Goal: Task Accomplishment & Management: Use online tool/utility

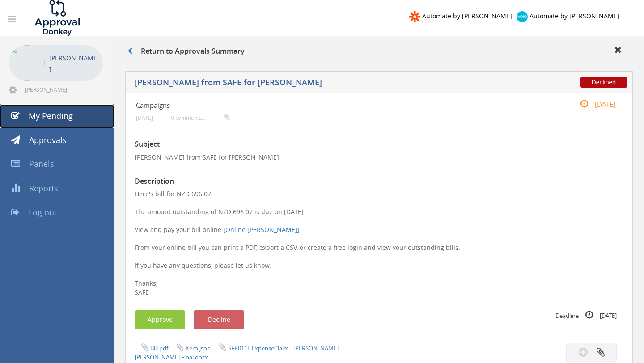
click at [74, 117] on link "My Pending" at bounding box center [57, 116] width 114 height 24
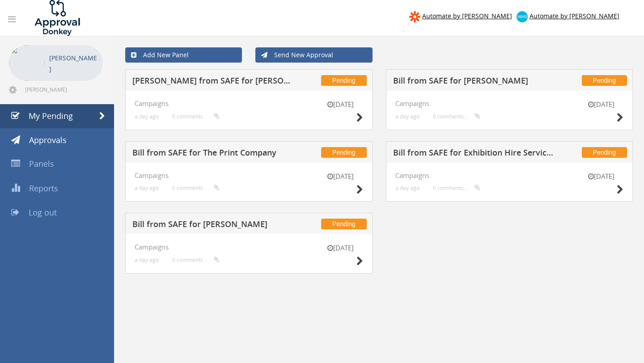
click at [355, 115] on div "[DATE]" at bounding box center [340, 112] width 45 height 25
click at [360, 117] on icon at bounding box center [359, 117] width 7 height 9
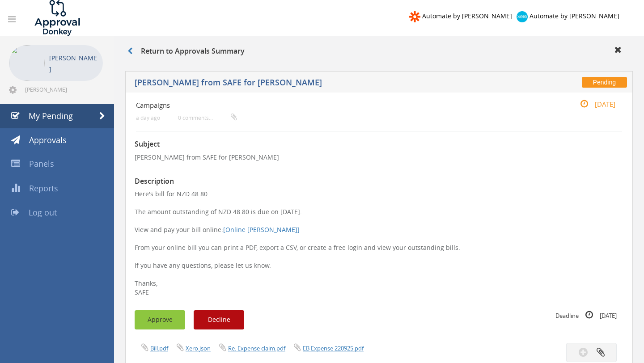
click at [158, 312] on button "Approve" at bounding box center [160, 319] width 51 height 19
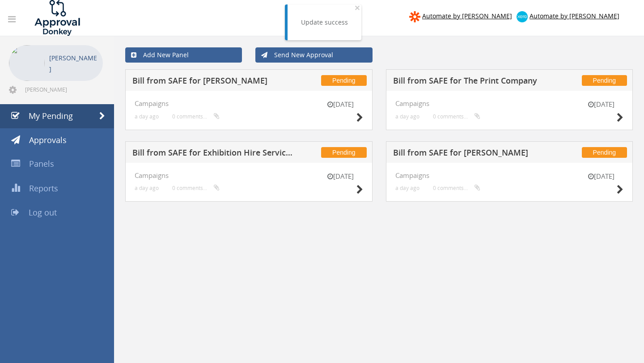
click at [354, 119] on div "[DATE]" at bounding box center [340, 112] width 45 height 25
click at [359, 115] on icon at bounding box center [359, 117] width 7 height 9
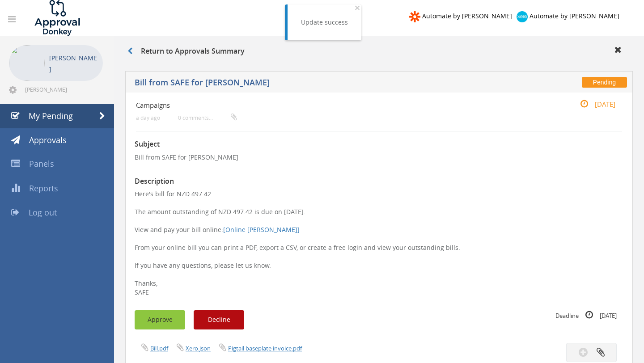
click at [144, 324] on button "Approve" at bounding box center [160, 319] width 51 height 19
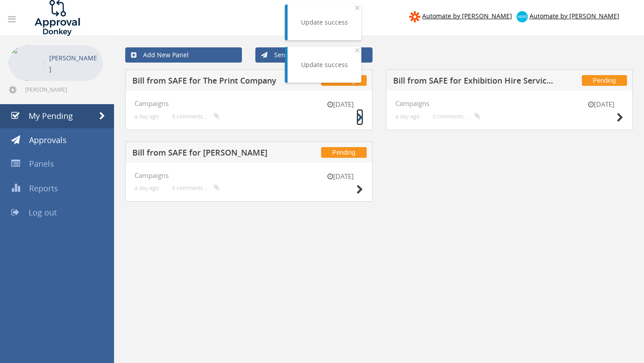
click at [363, 111] on small at bounding box center [359, 117] width 7 height 13
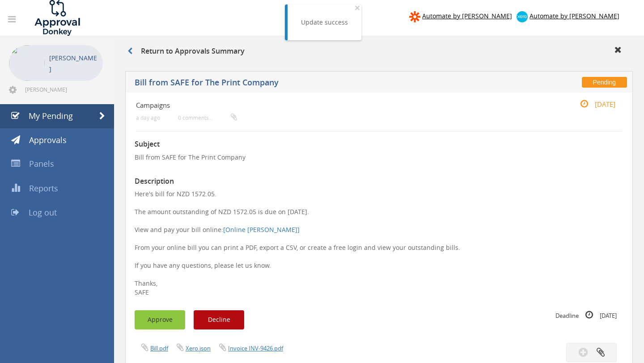
click at [163, 313] on button "Approve" at bounding box center [160, 319] width 51 height 19
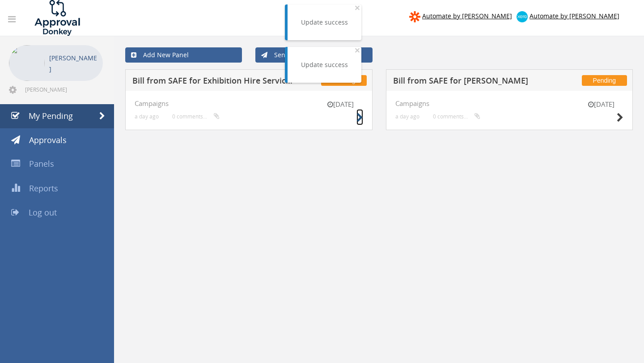
click at [361, 113] on icon at bounding box center [359, 117] width 7 height 9
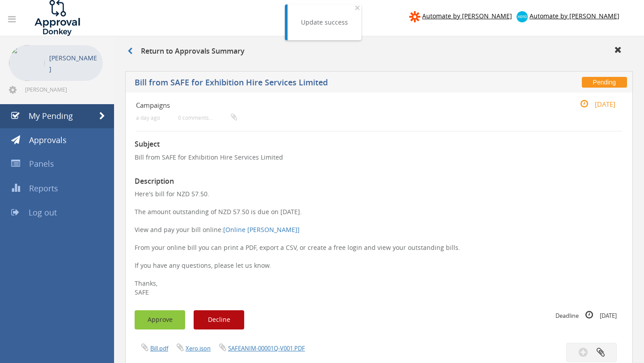
click at [158, 326] on button "Approve" at bounding box center [160, 319] width 51 height 19
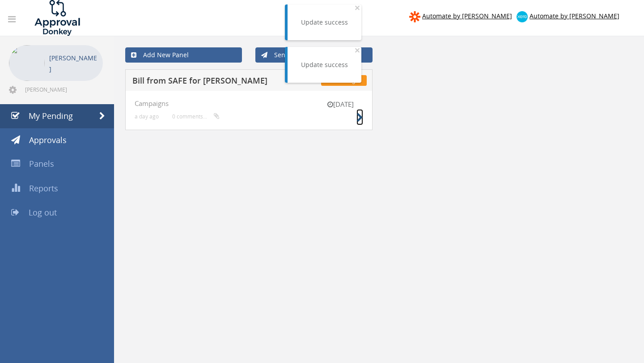
click at [357, 120] on icon at bounding box center [359, 117] width 7 height 9
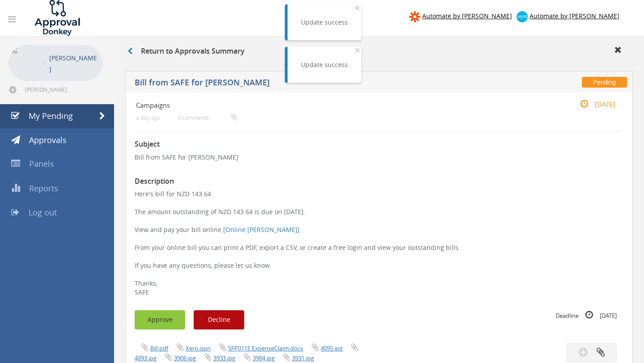
click at [151, 311] on button "Approve" at bounding box center [160, 319] width 51 height 19
